Goal: Information Seeking & Learning: Learn about a topic

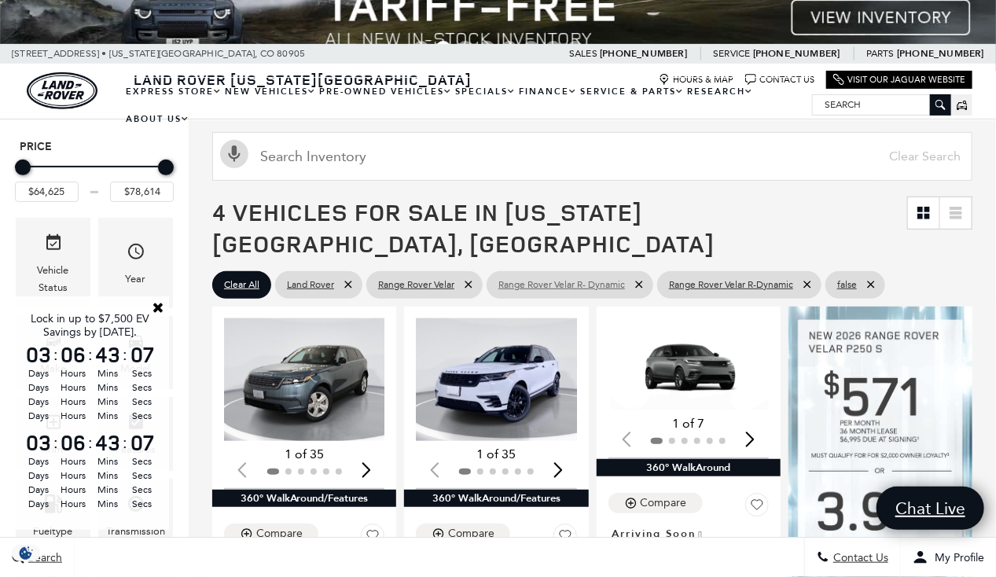
scroll to position [156, 0]
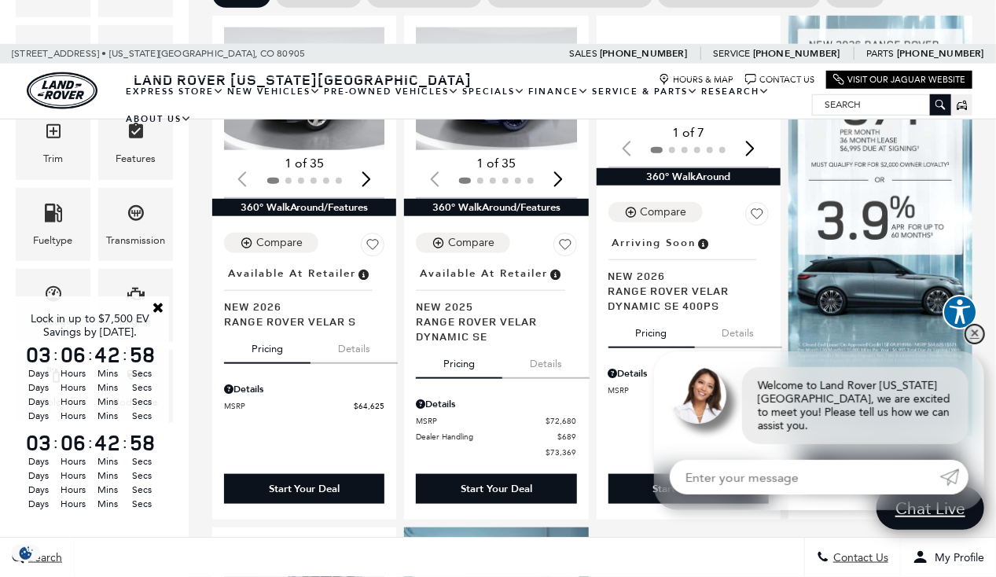
click at [978, 344] on link "✕" at bounding box center [974, 334] width 19 height 19
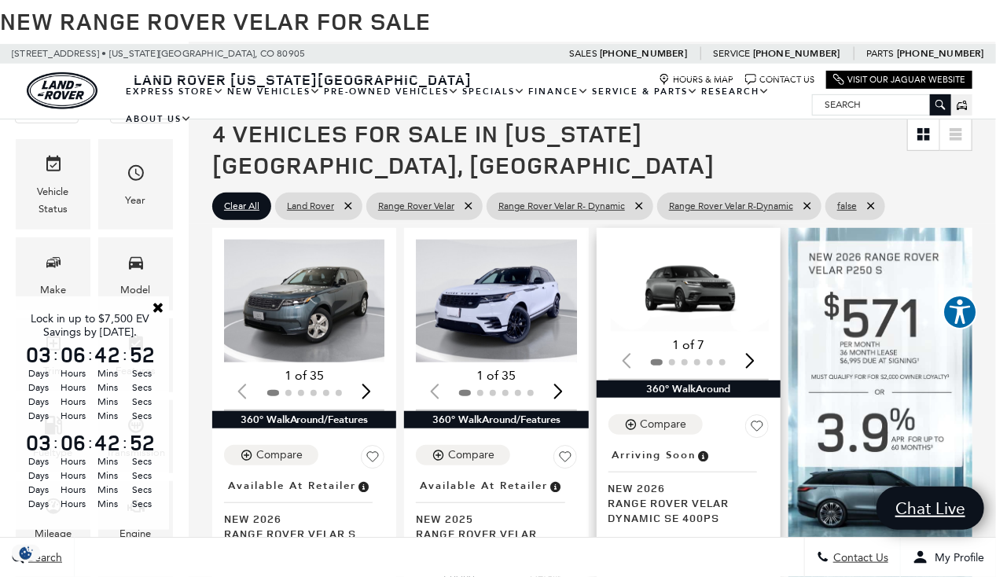
scroll to position [235, 0]
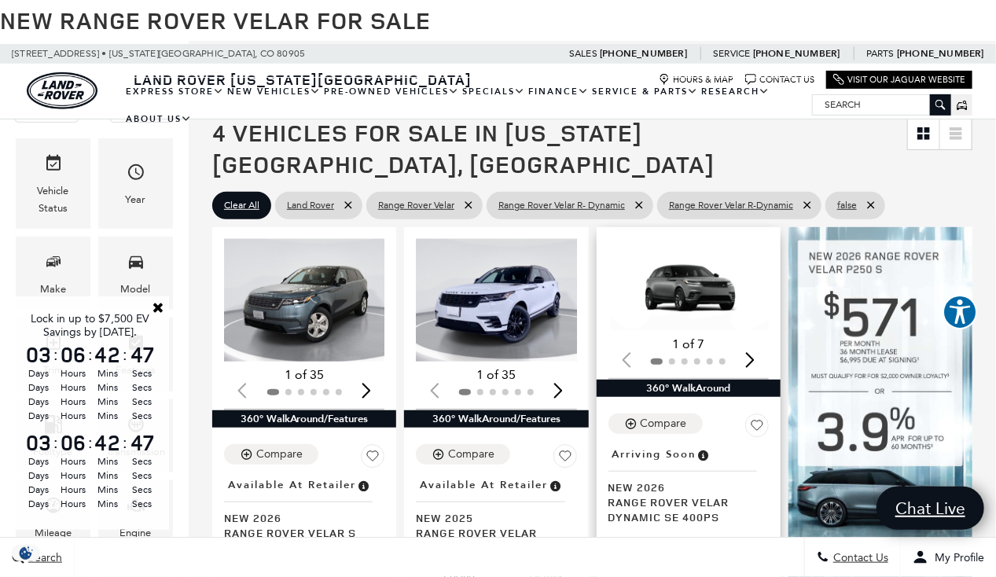
click at [709, 254] on img "1 / 2" at bounding box center [690, 285] width 164 height 92
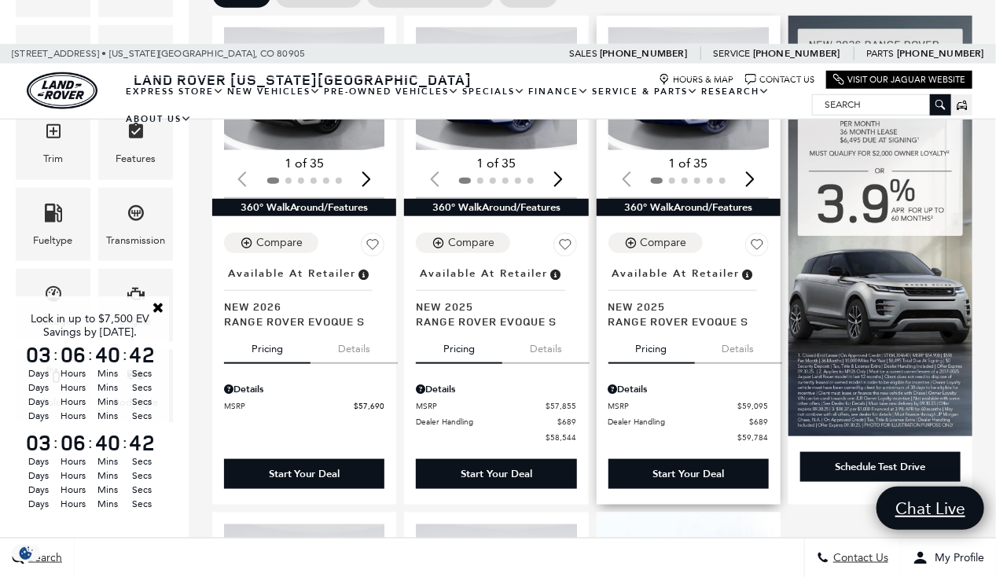
scroll to position [447, 0]
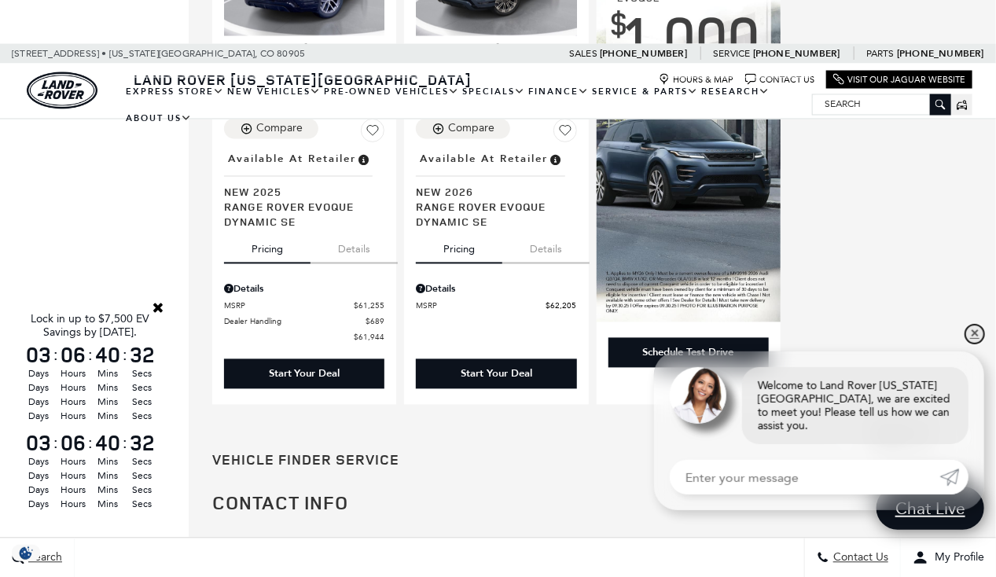
click at [977, 344] on link "✕" at bounding box center [974, 334] width 19 height 19
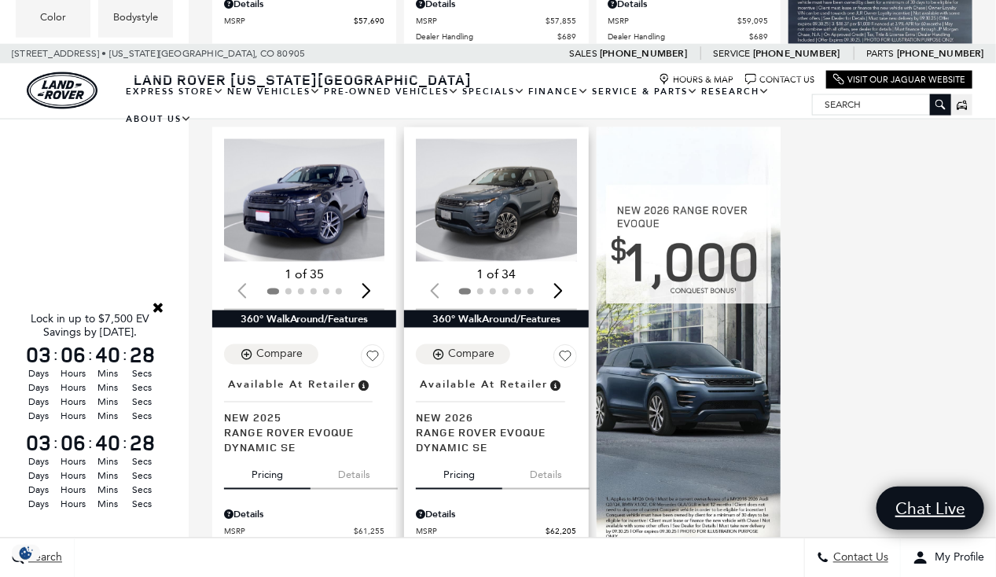
scroll to position [831, 0]
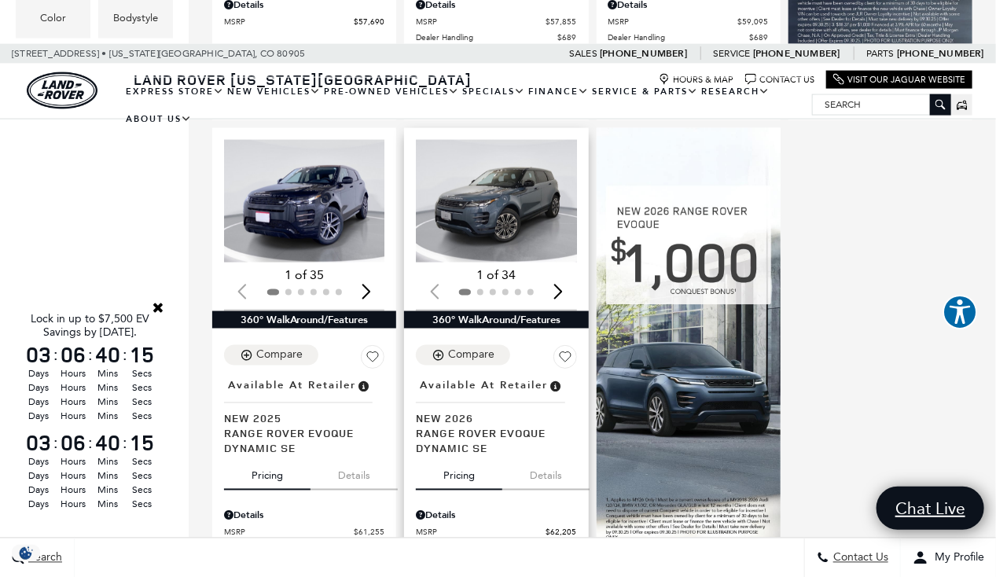
click at [513, 173] on img "1 / 2" at bounding box center [498, 201] width 164 height 123
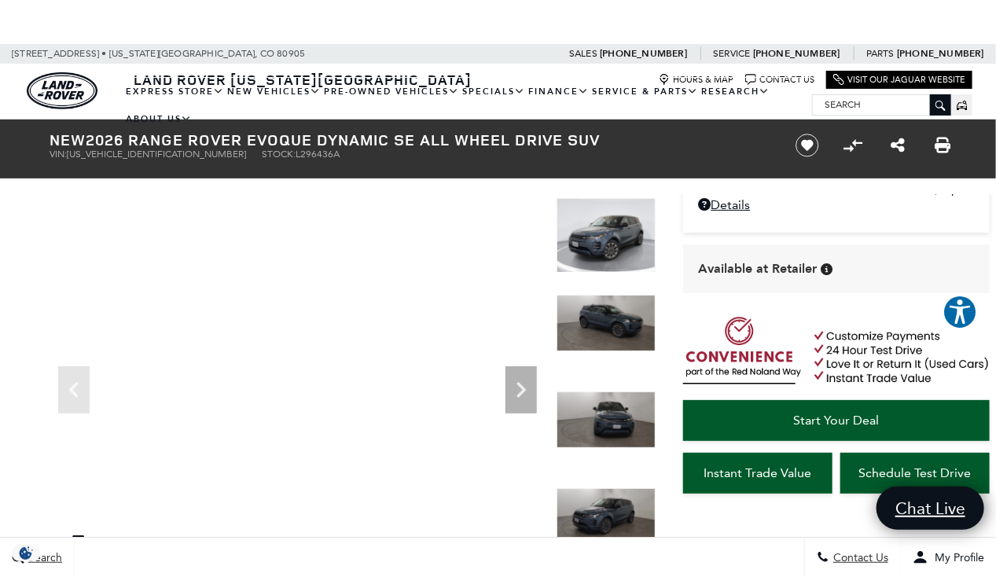
click at [610, 416] on img at bounding box center [606, 420] width 99 height 57
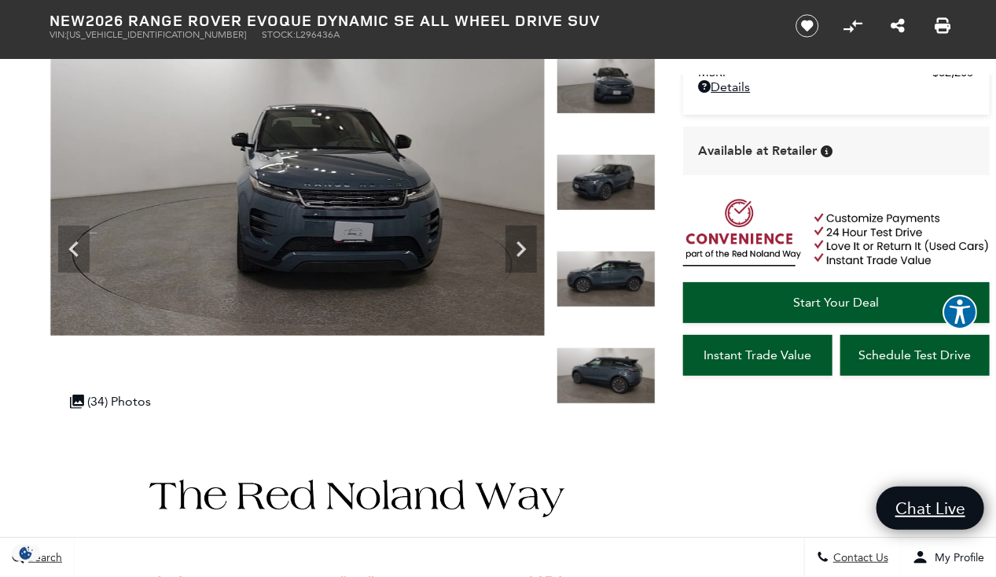
click at [604, 381] on img at bounding box center [606, 375] width 99 height 57
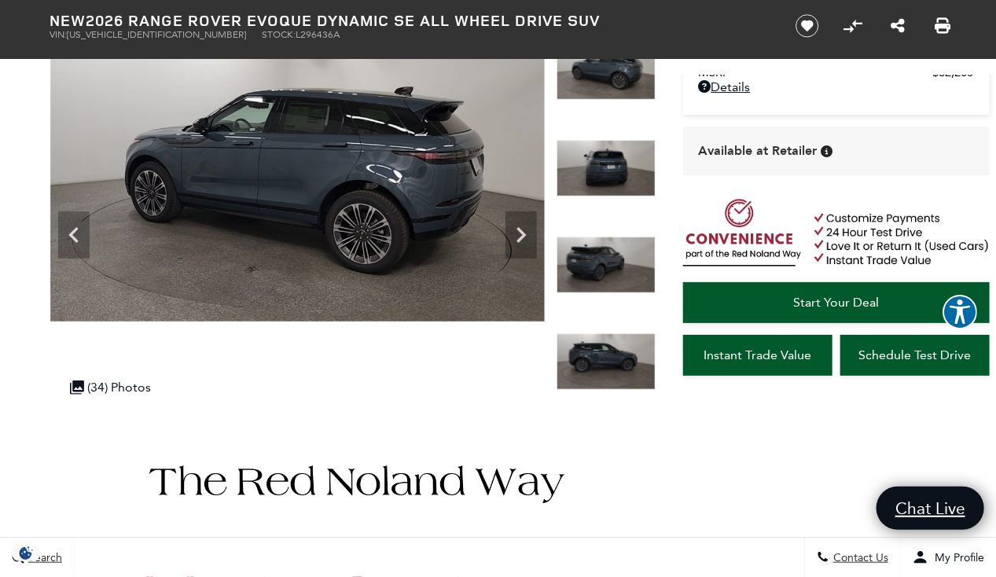
scroll to position [156, 0]
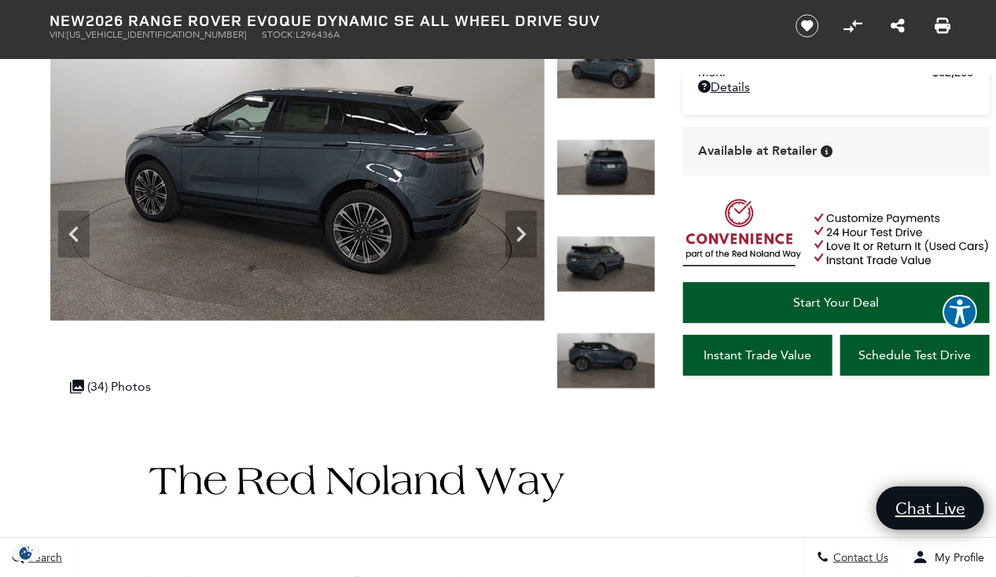
click at [607, 361] on img at bounding box center [606, 361] width 99 height 57
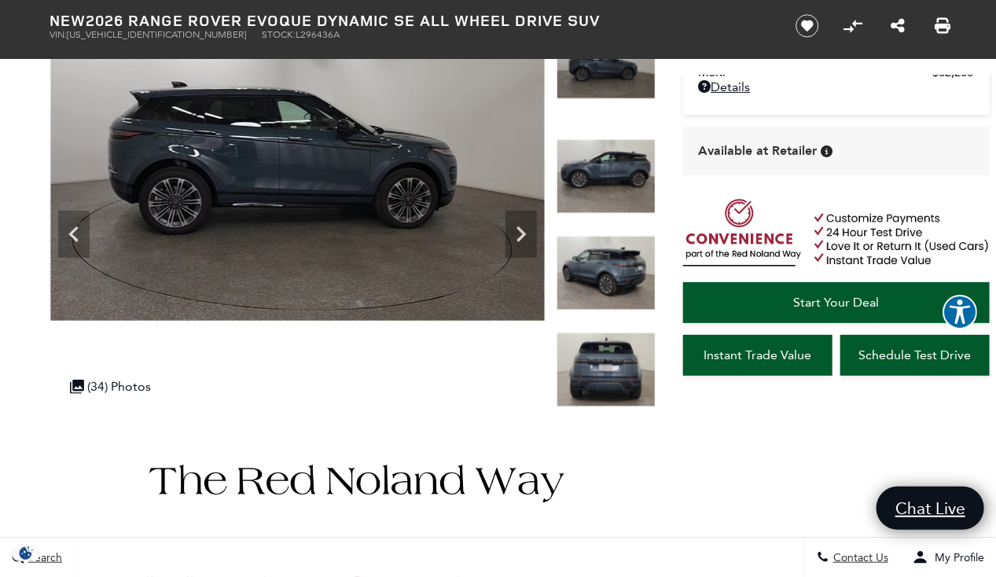
click at [611, 355] on img at bounding box center [606, 370] width 99 height 75
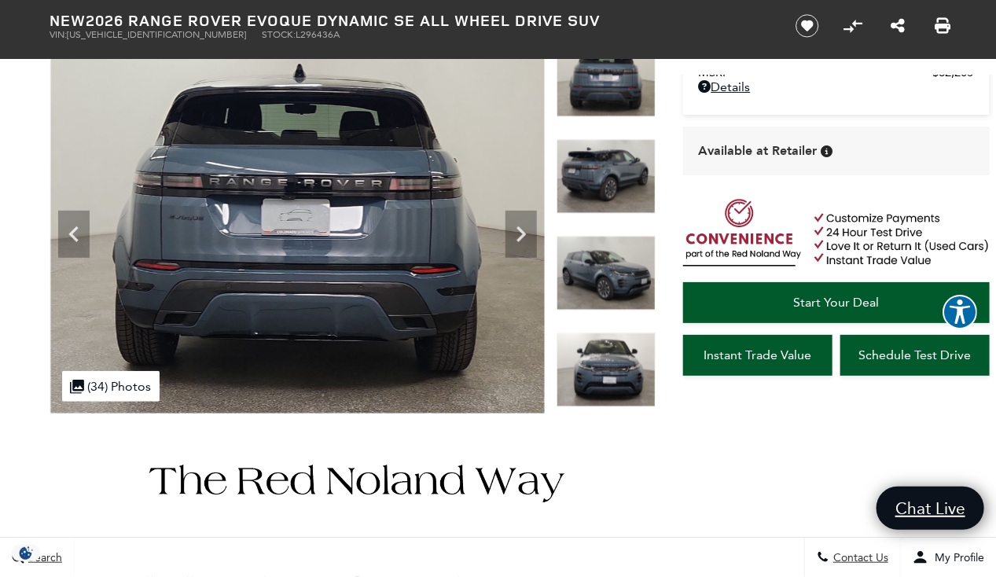
click at [611, 358] on img at bounding box center [606, 370] width 99 height 75
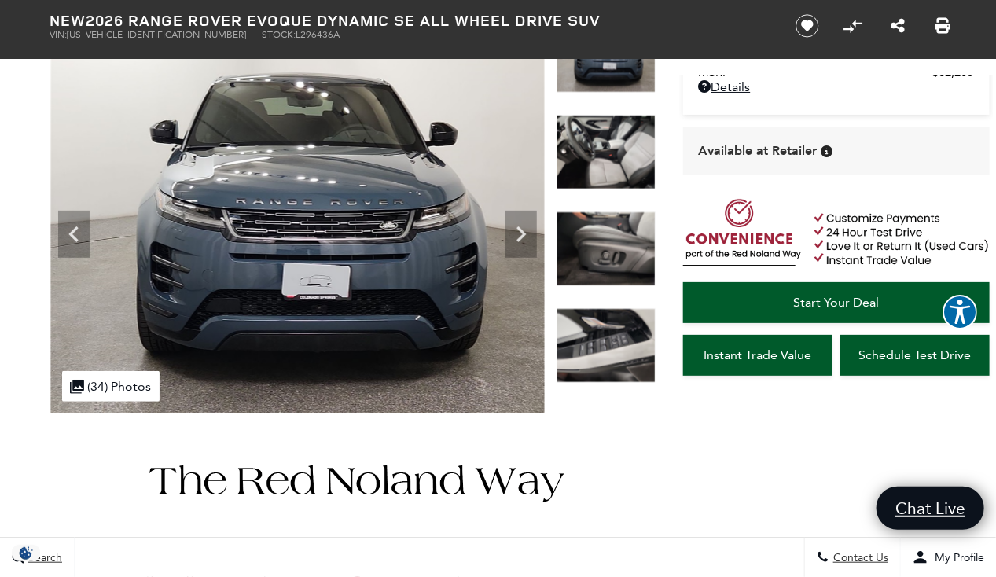
click at [629, 335] on img at bounding box center [606, 345] width 99 height 75
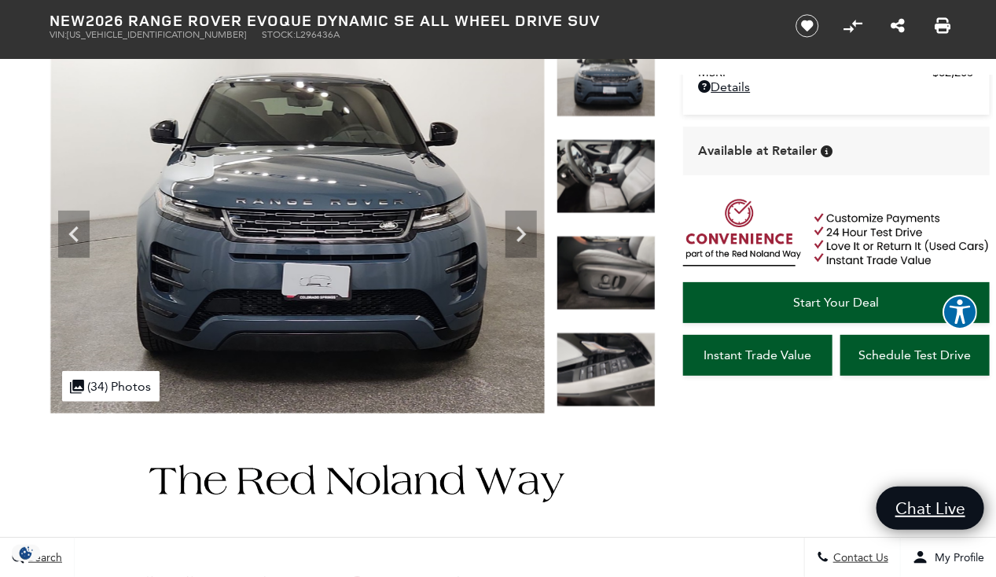
click at [607, 146] on img at bounding box center [606, 176] width 99 height 75
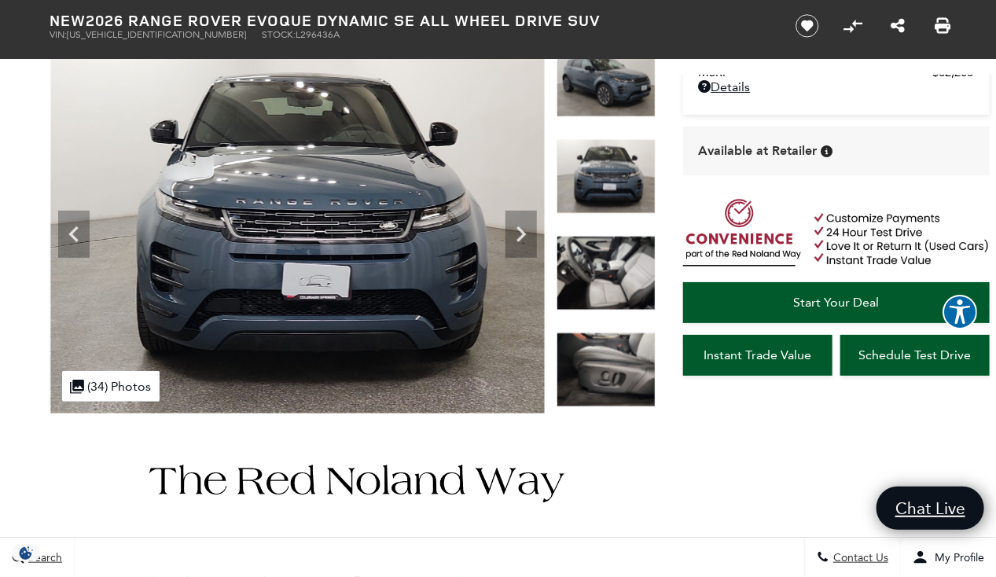
click at [595, 274] on img at bounding box center [606, 273] width 99 height 75
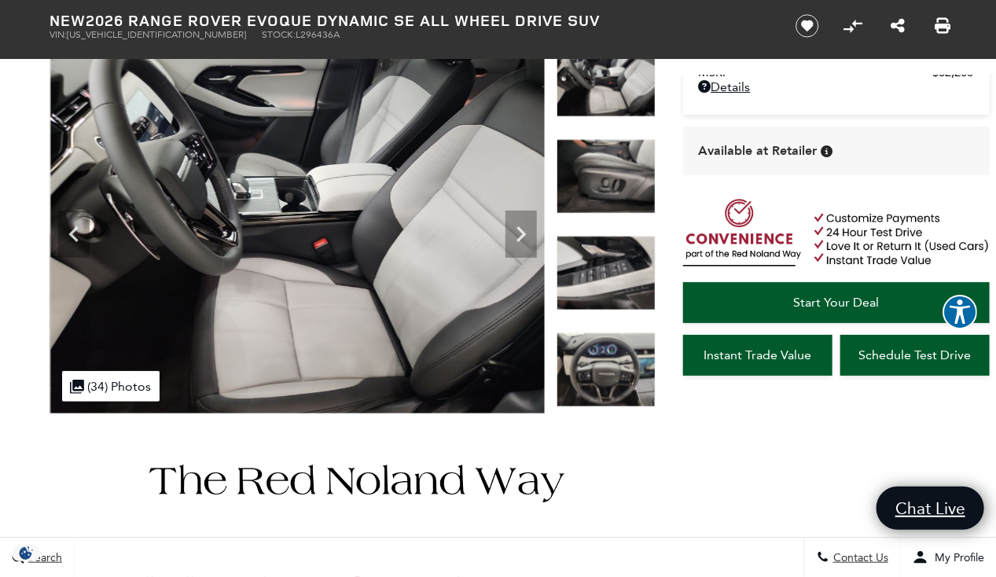
click at [596, 356] on img at bounding box center [606, 370] width 99 height 75
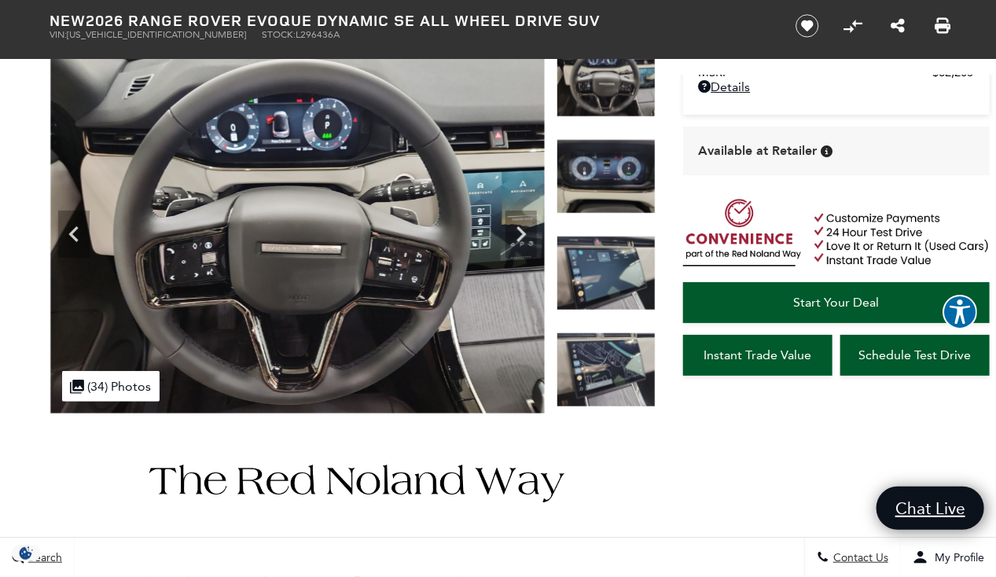
click at [618, 270] on img at bounding box center [606, 273] width 99 height 75
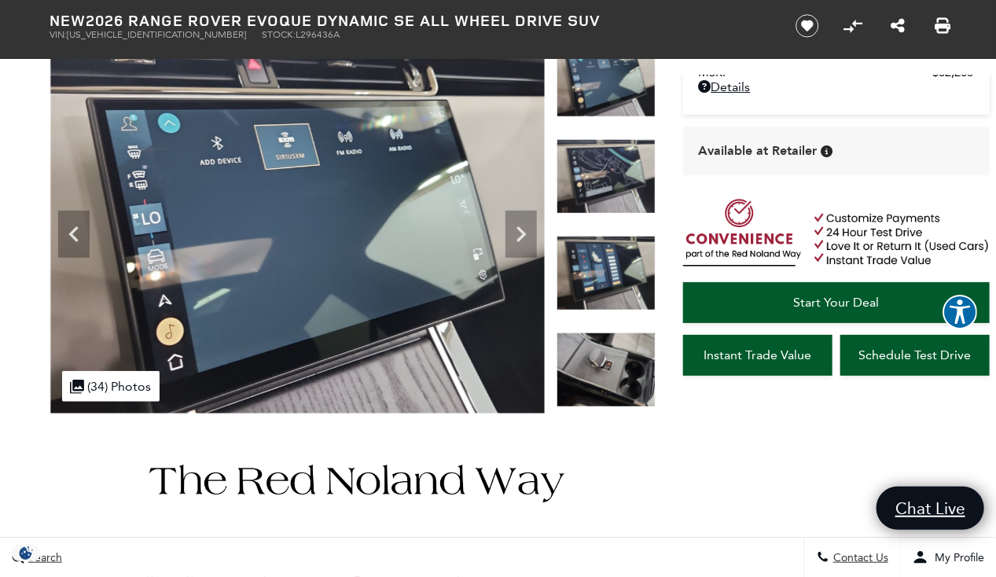
click at [599, 363] on img at bounding box center [606, 370] width 99 height 75
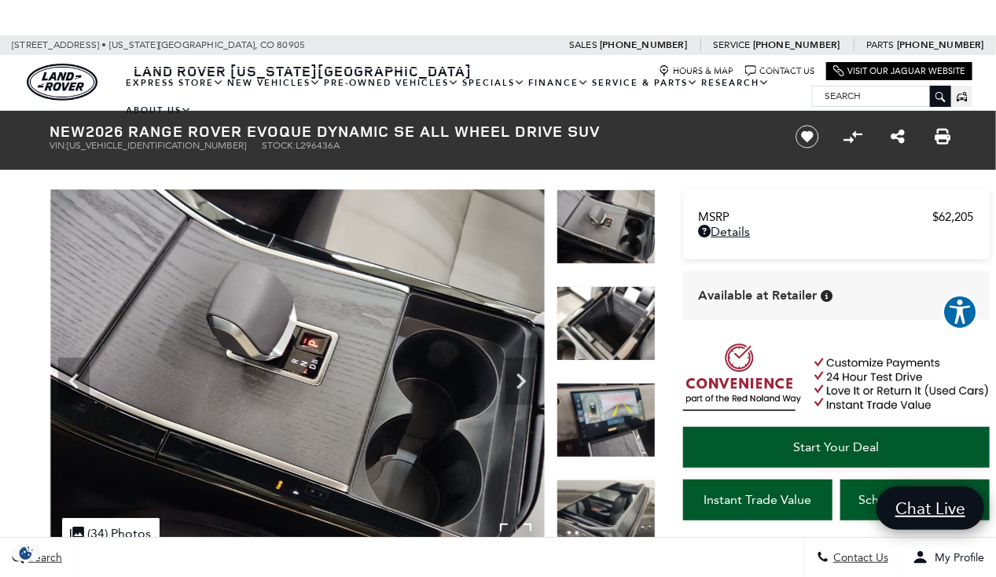
scroll to position [0, 0]
